Goal: Task Accomplishment & Management: Use online tool/utility

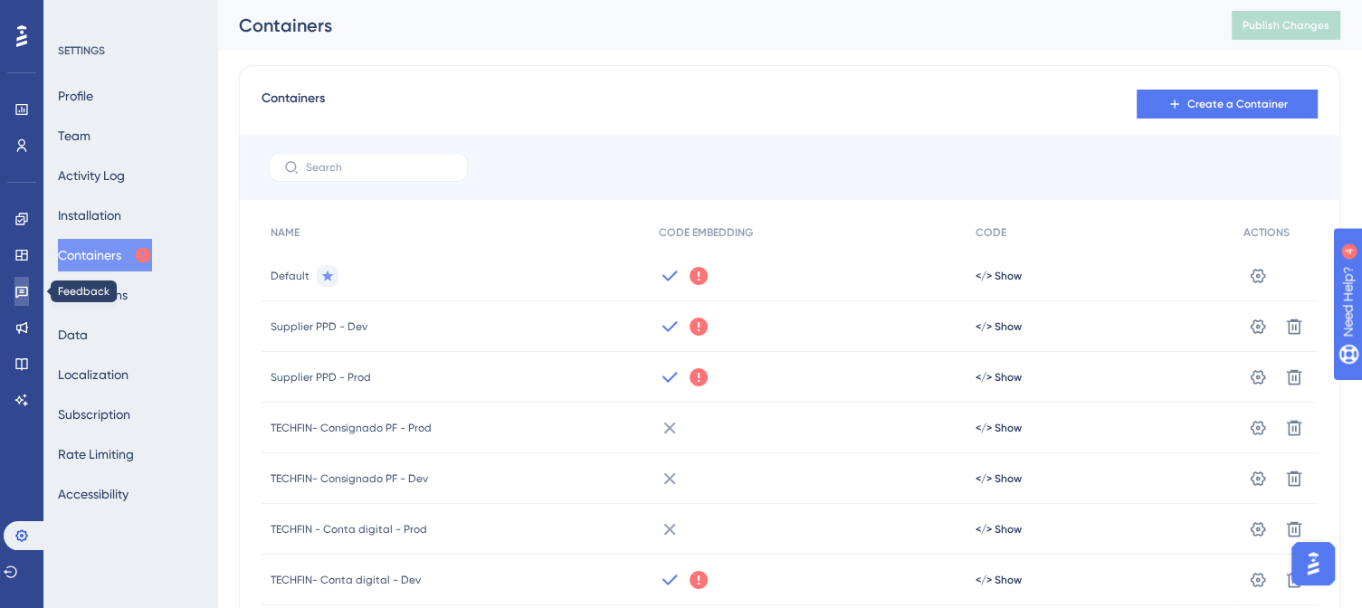
click at [22, 294] on icon at bounding box center [21, 291] width 14 height 14
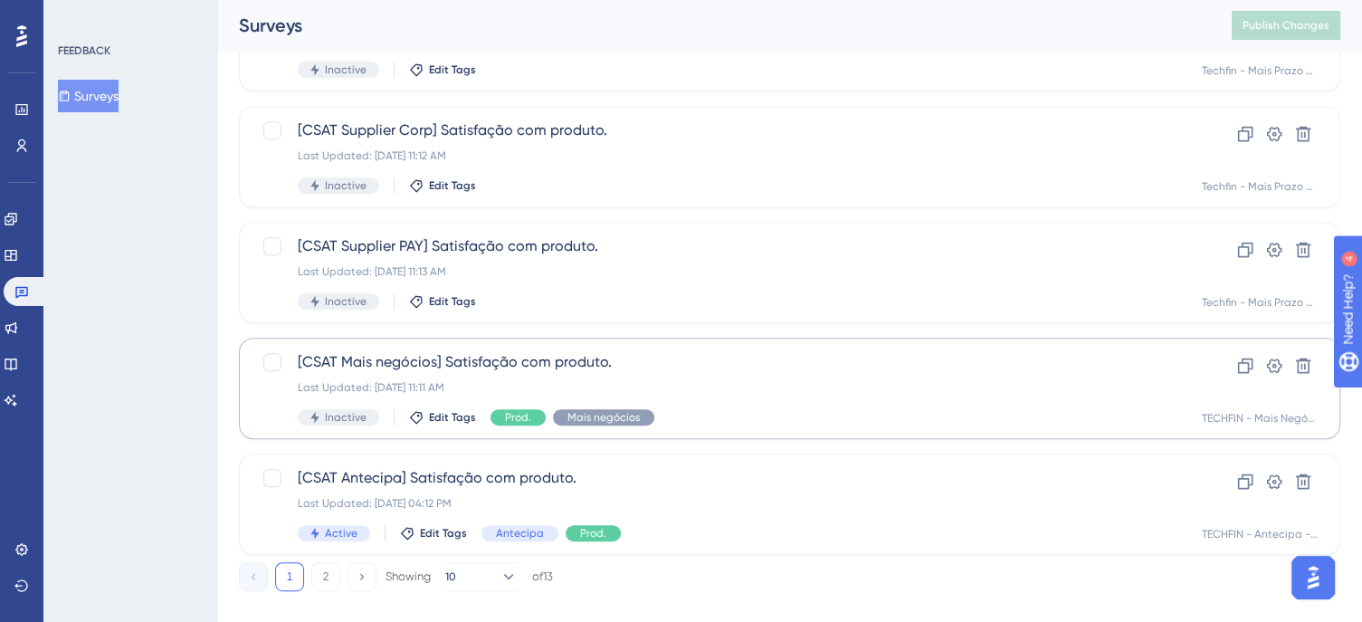
scroll to position [782, 0]
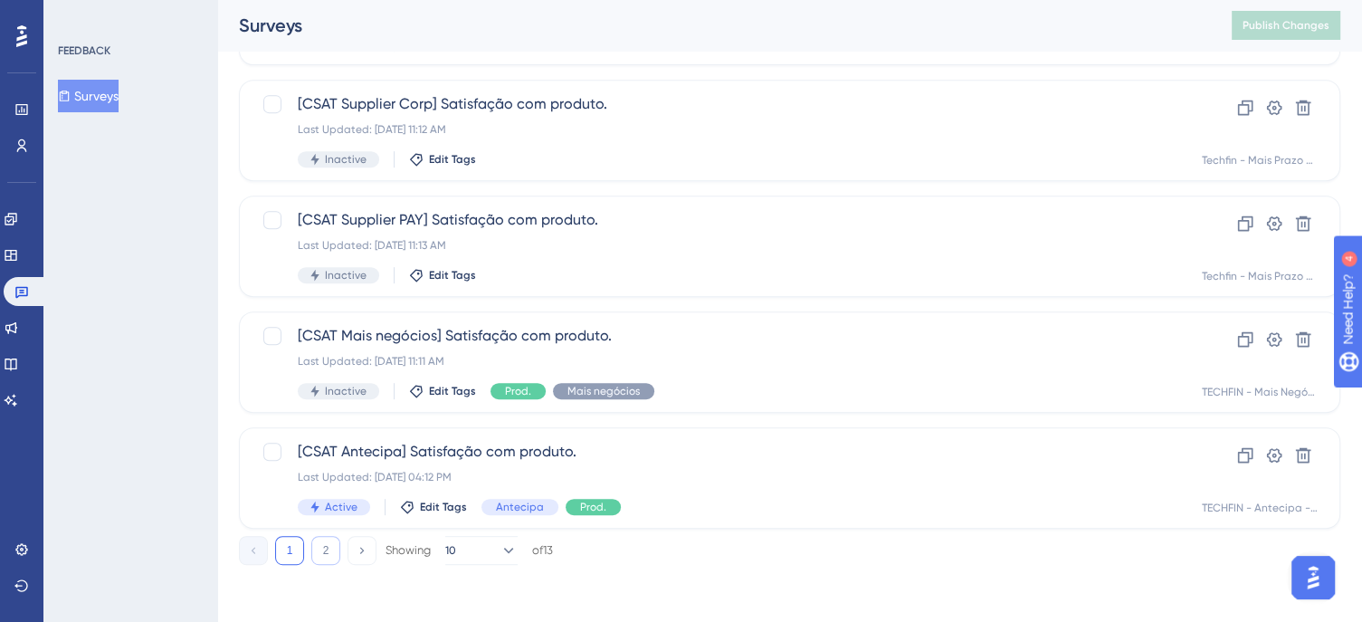
click at [321, 555] on button "2" at bounding box center [325, 550] width 29 height 29
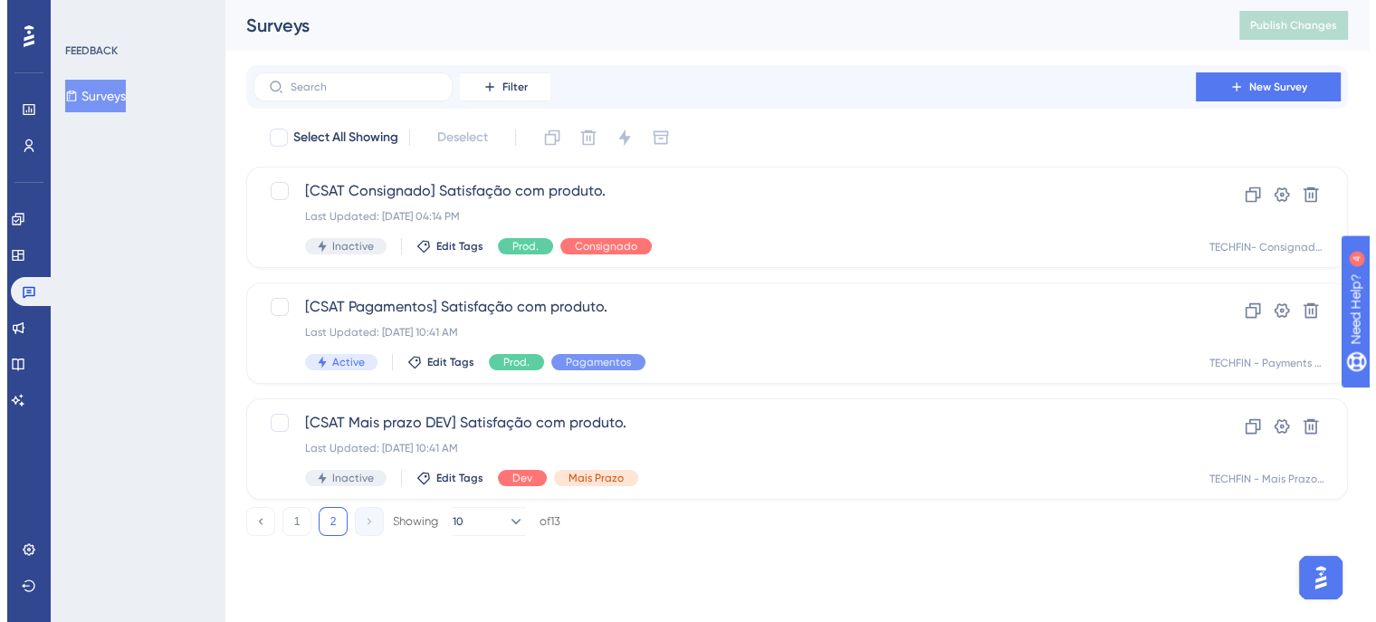
scroll to position [0, 0]
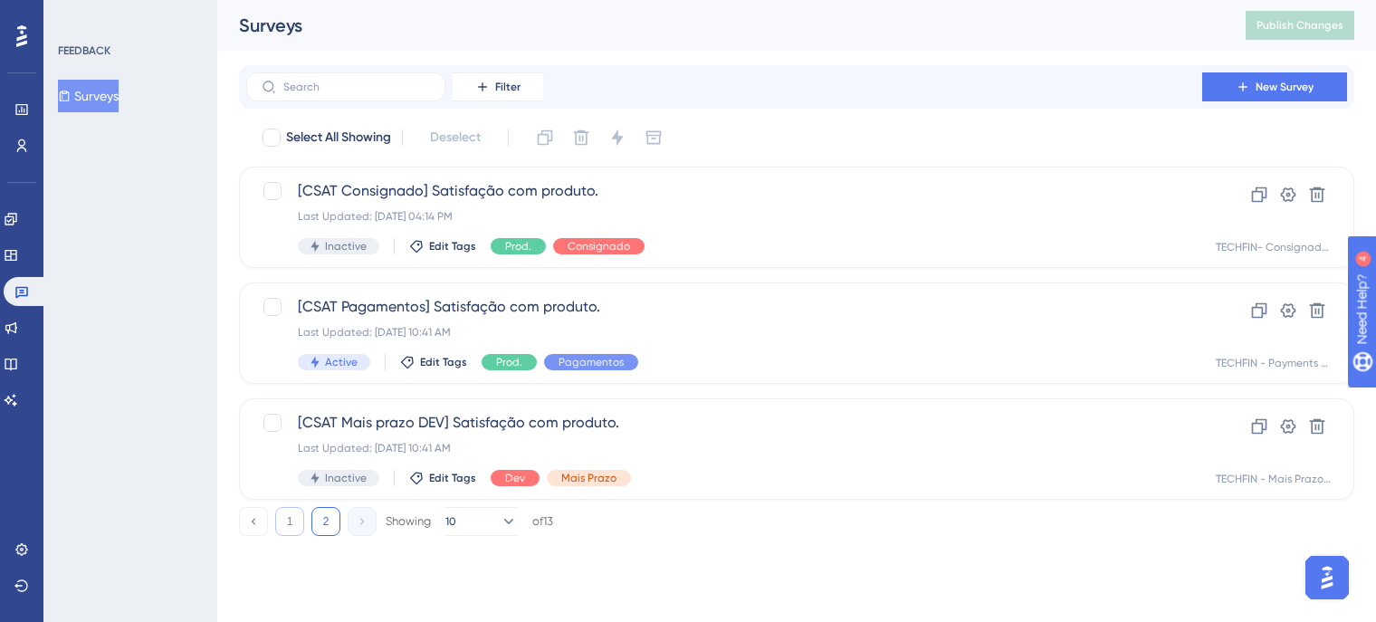
click at [292, 521] on button "1" at bounding box center [289, 521] width 29 height 29
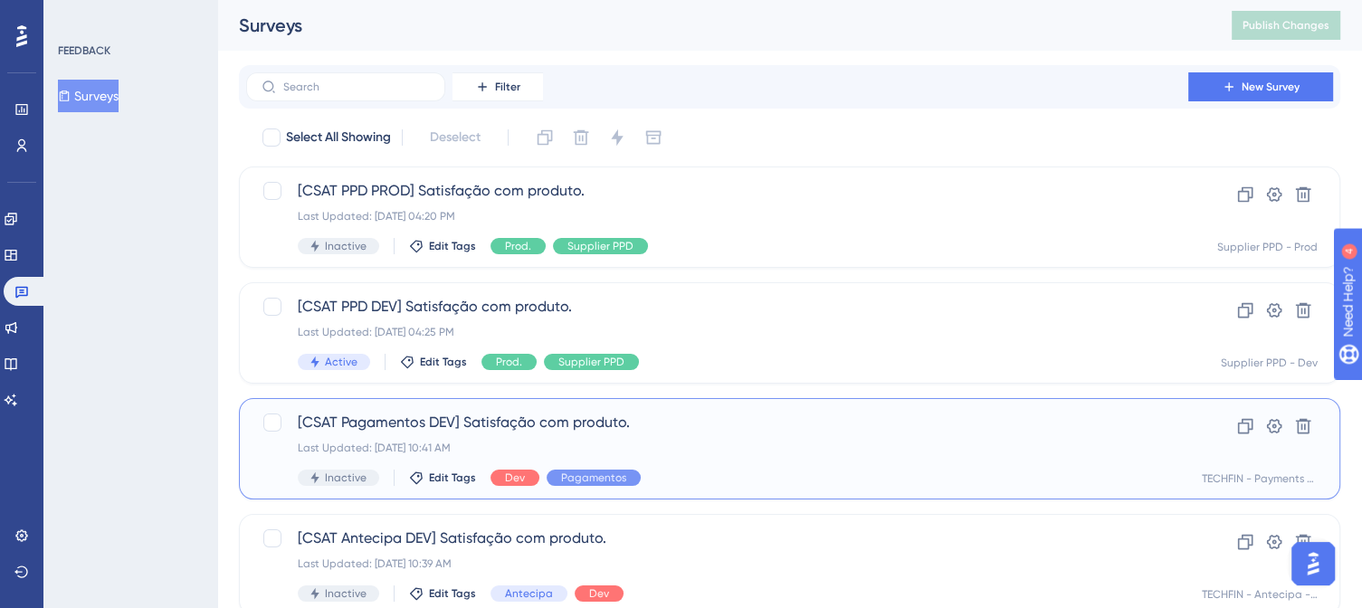
click at [697, 446] on div "Last Updated: 30 de jun. de 2025 10:41 AM" at bounding box center [717, 448] width 839 height 14
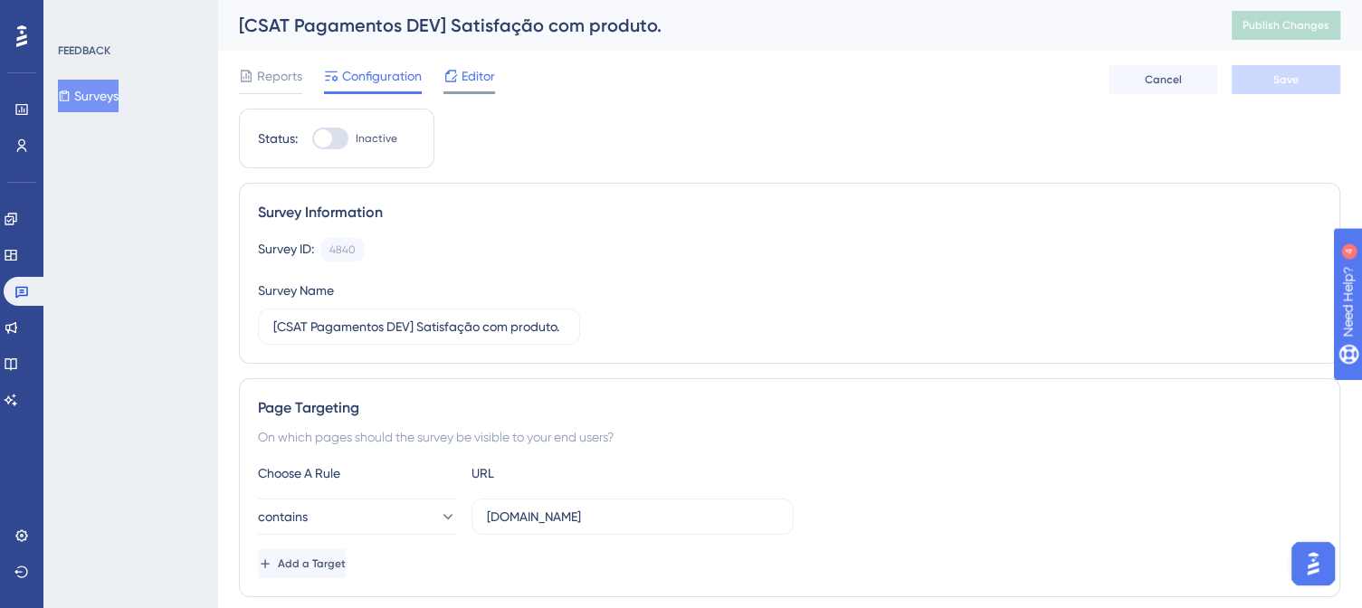
click at [474, 72] on span "Editor" at bounding box center [478, 76] width 33 height 22
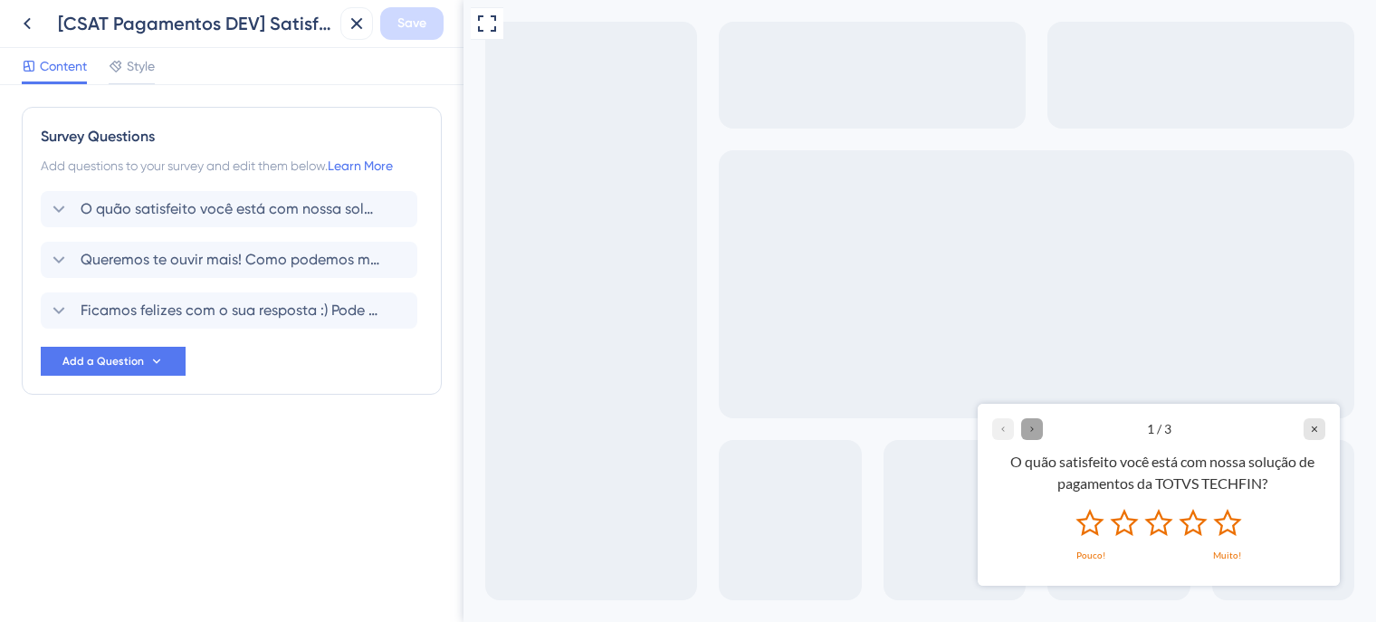
click at [1033, 425] on icon "Go to Question 2" at bounding box center [1032, 428] width 11 height 11
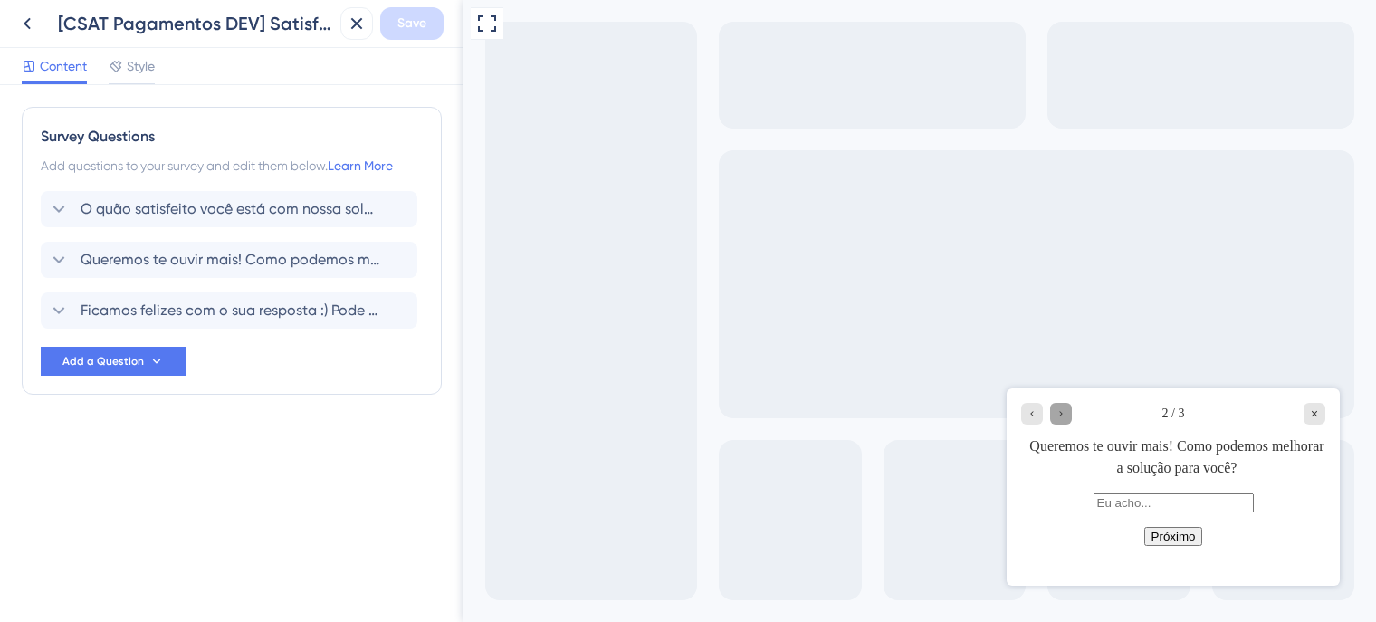
click at [1056, 409] on icon "Go to Question 3" at bounding box center [1061, 413] width 11 height 11
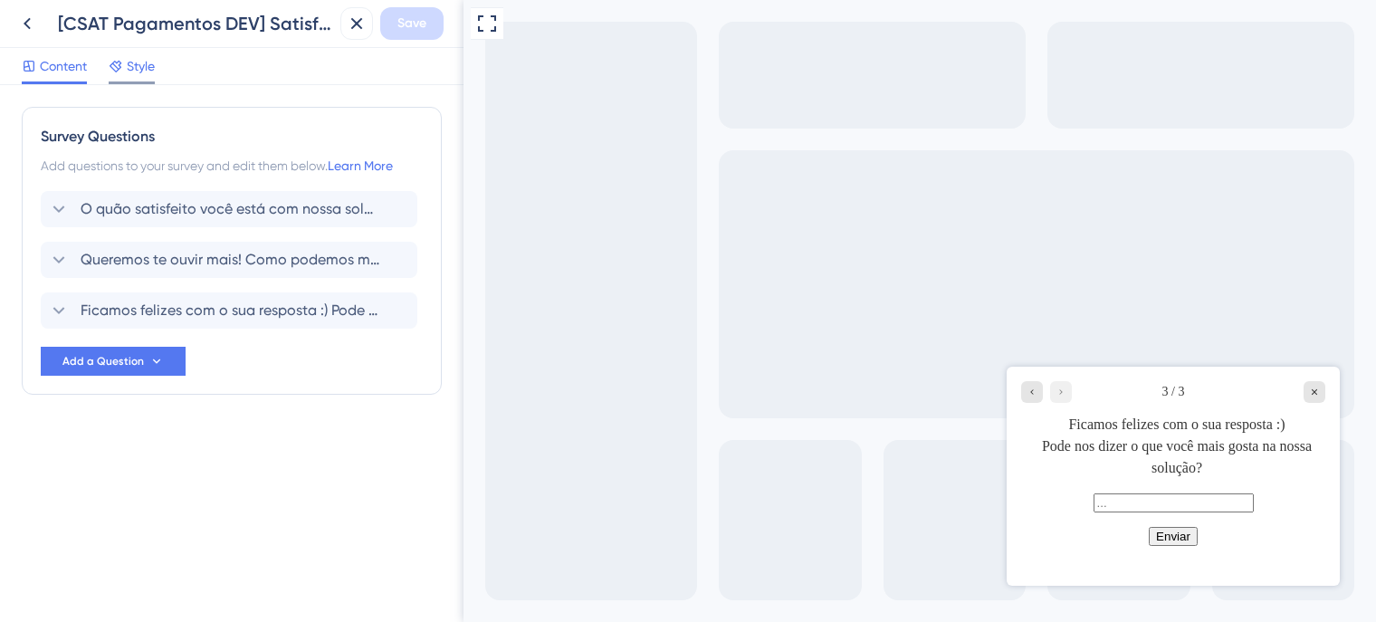
click at [151, 68] on span "Style" at bounding box center [141, 66] width 28 height 22
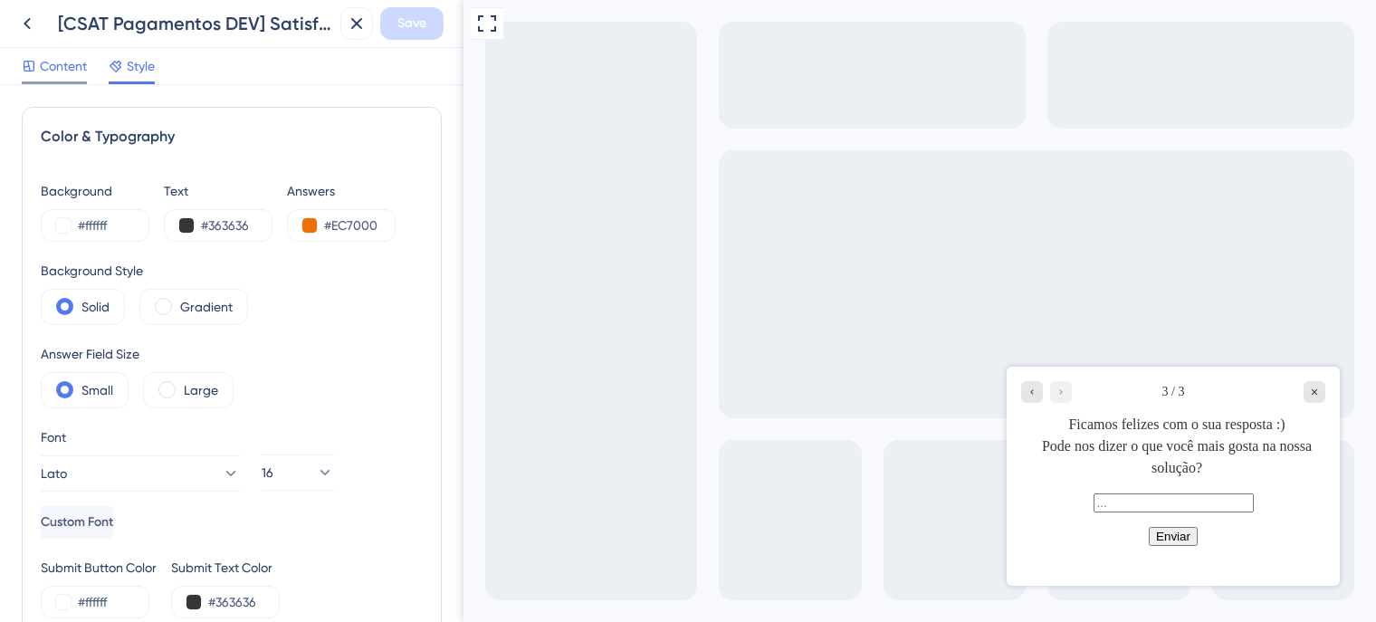
click at [69, 68] on span "Content" at bounding box center [63, 66] width 47 height 22
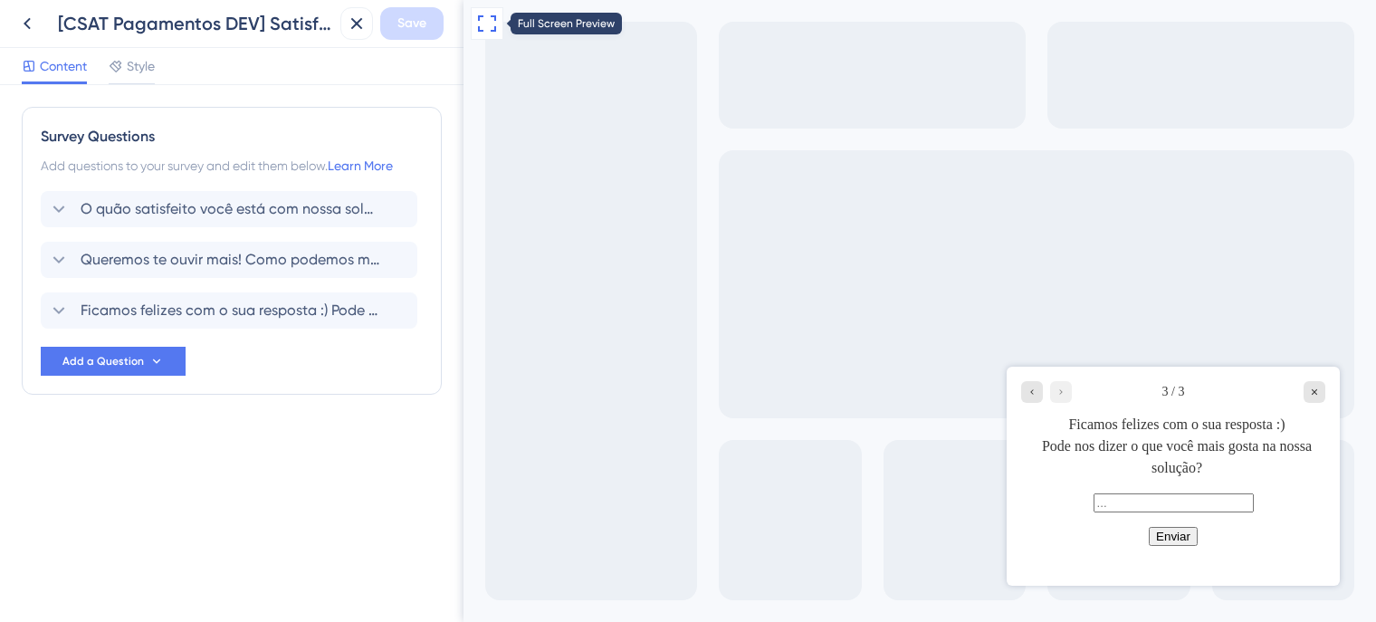
click at [489, 24] on icon at bounding box center [487, 24] width 22 height 22
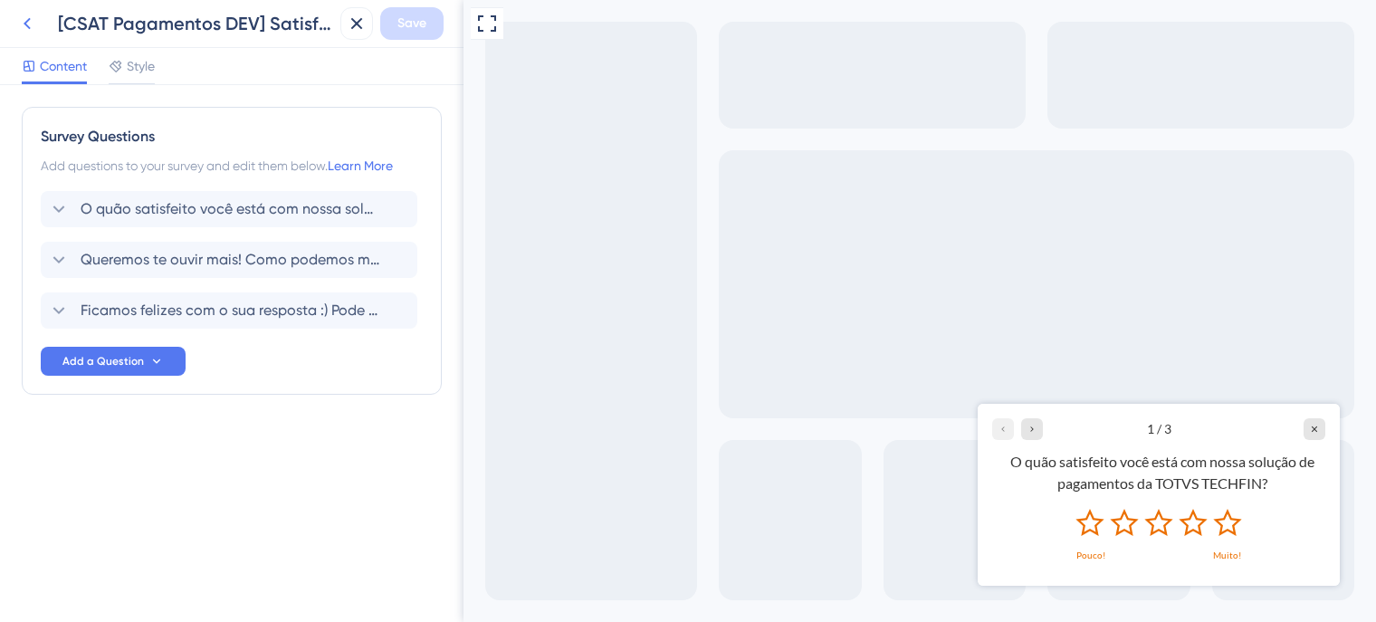
click at [33, 21] on icon at bounding box center [27, 24] width 22 height 22
click at [27, 18] on icon at bounding box center [27, 24] width 22 height 22
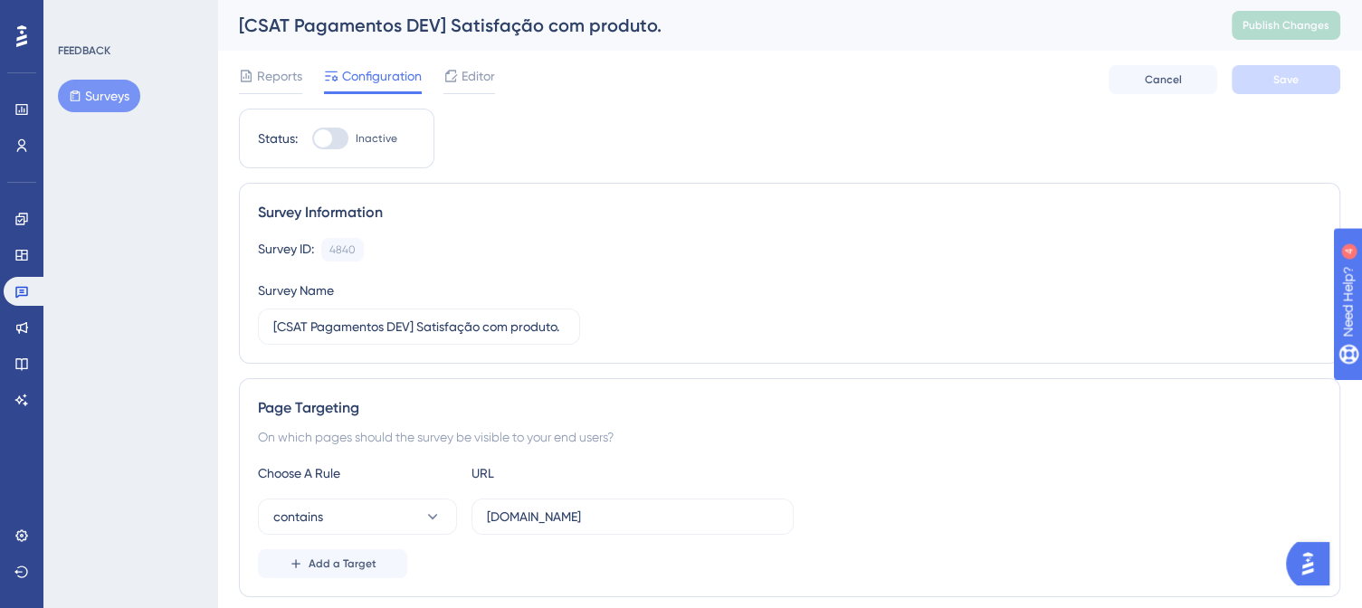
click at [89, 92] on button "Surveys" at bounding box center [99, 96] width 82 height 33
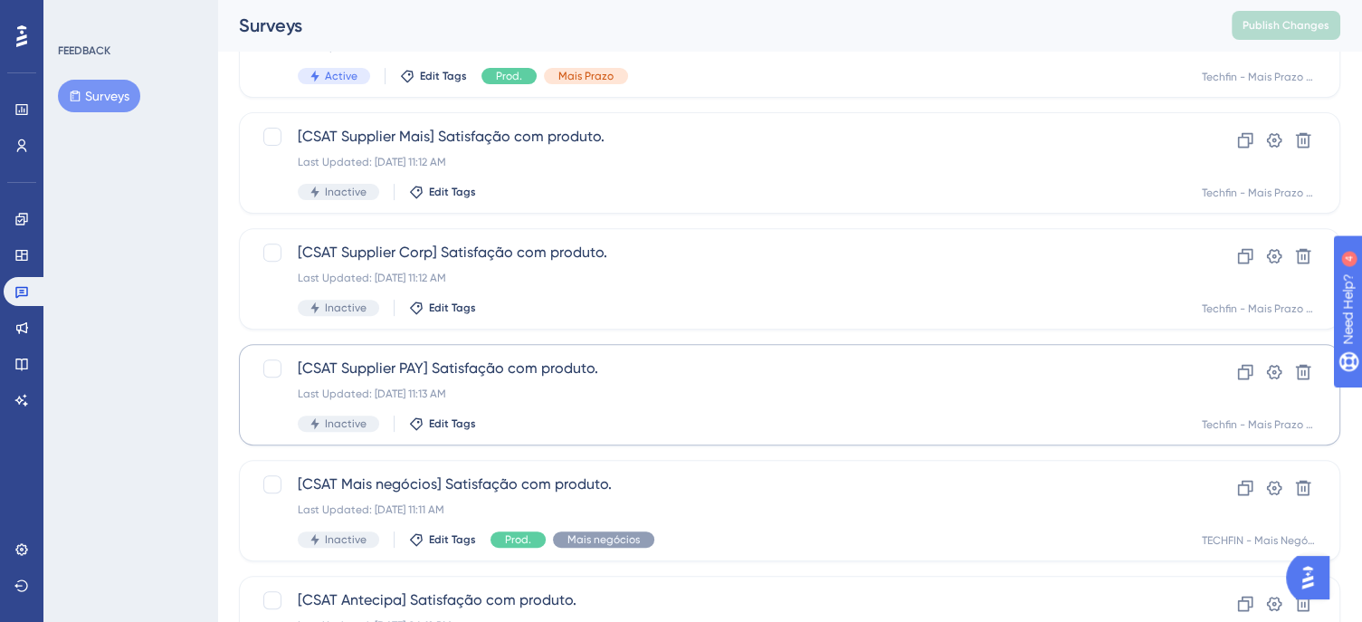
scroll to position [782, 0]
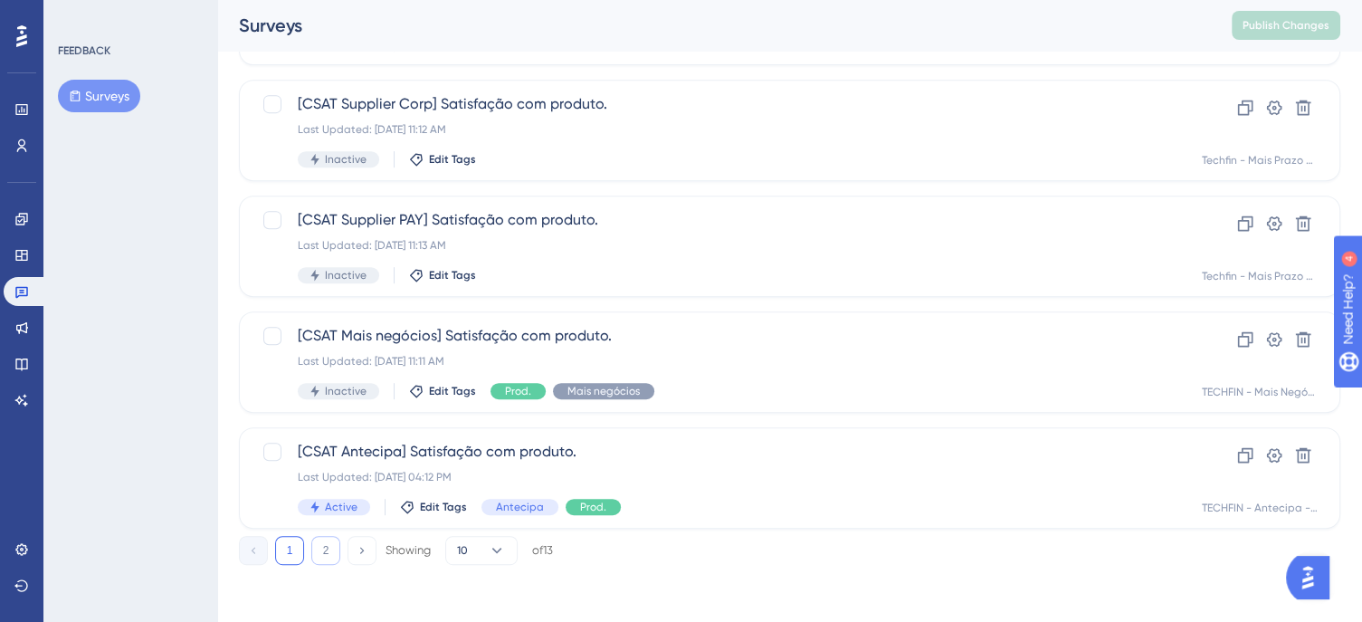
click at [321, 561] on button "2" at bounding box center [325, 550] width 29 height 29
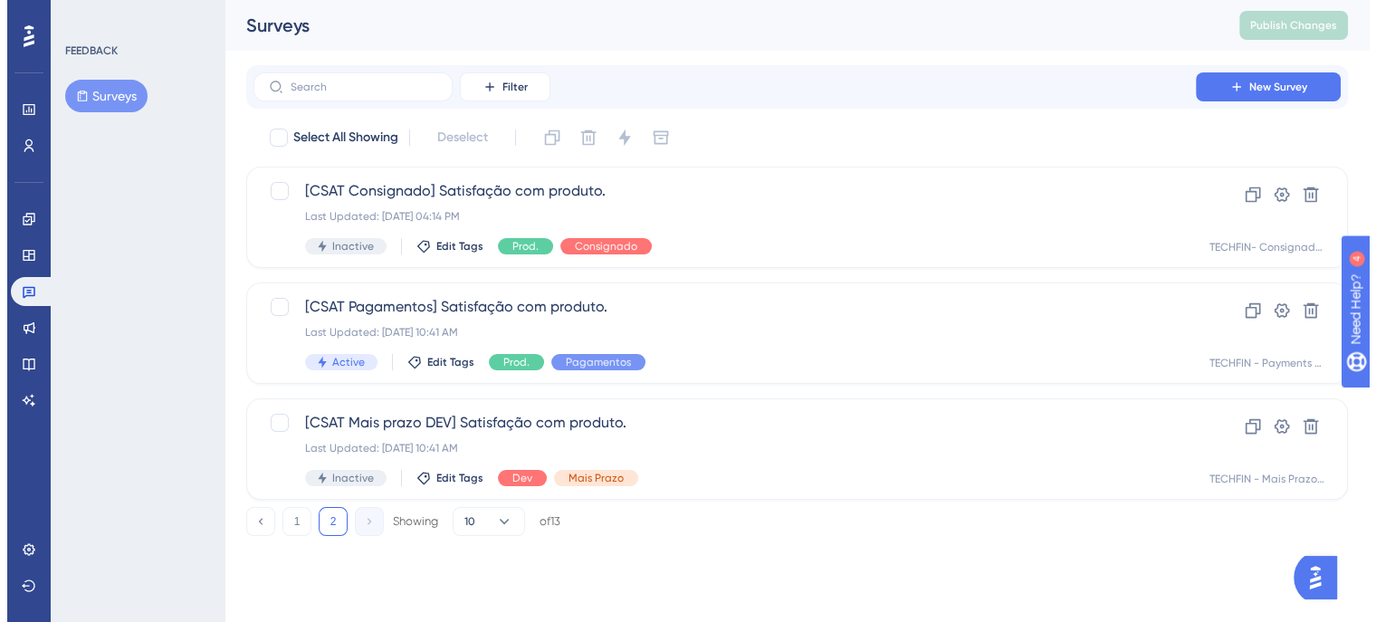
scroll to position [0, 0]
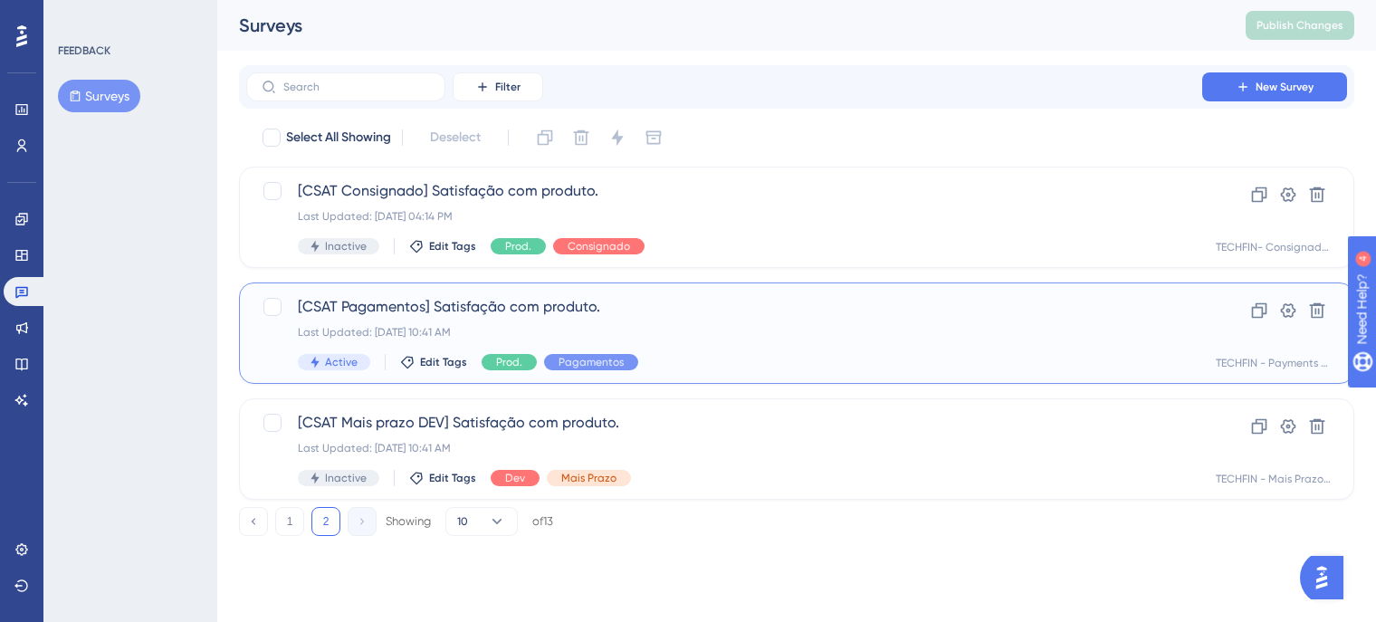
click at [499, 316] on span "[CSAT Pagamentos] Satisfação com produto." at bounding box center [724, 307] width 853 height 22
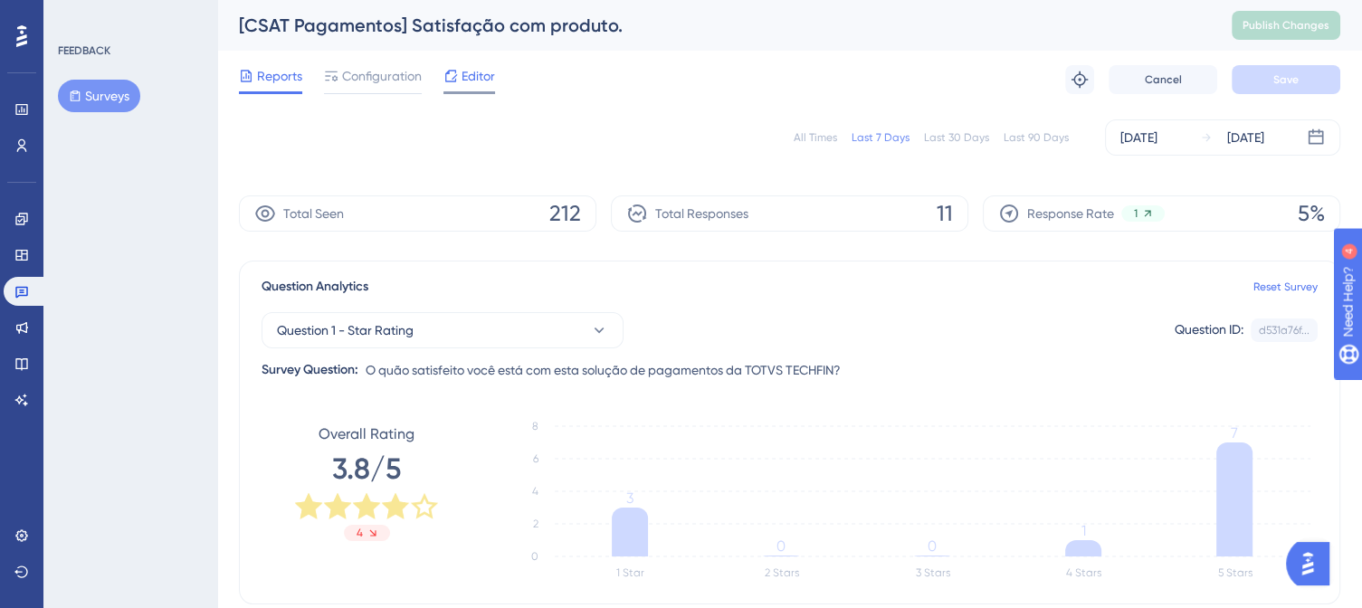
click at [464, 75] on span "Editor" at bounding box center [478, 76] width 33 height 22
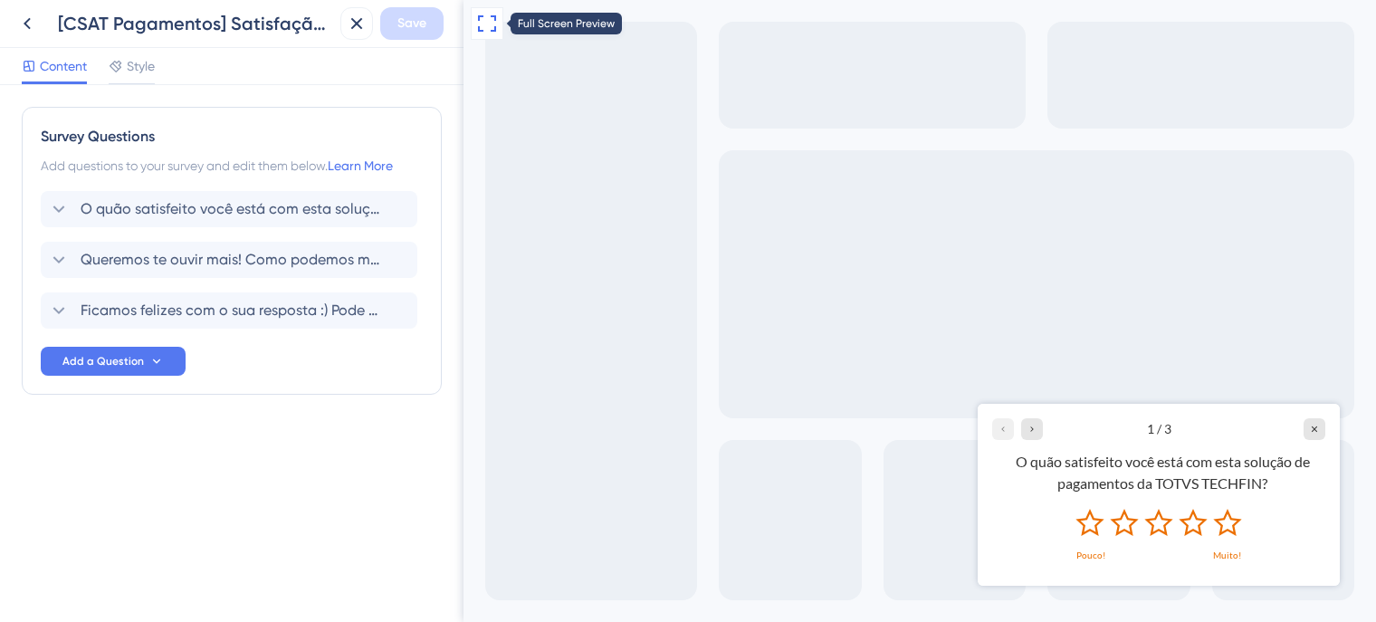
click at [484, 27] on icon at bounding box center [487, 24] width 22 height 22
